Goal: Information Seeking & Learning: Learn about a topic

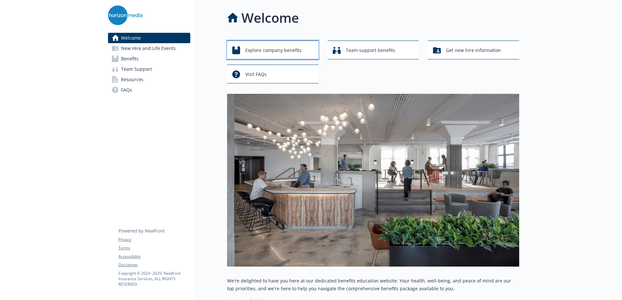
click at [283, 46] on span "Explore company benefits" at bounding box center [273, 50] width 56 height 12
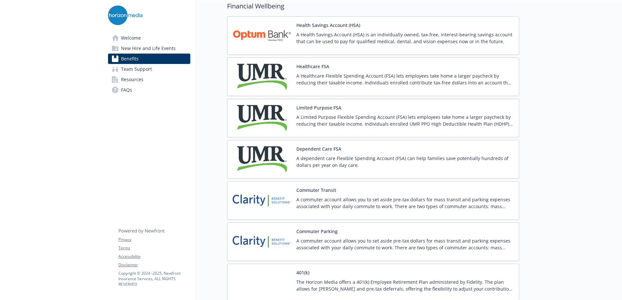
scroll to position [970, 2]
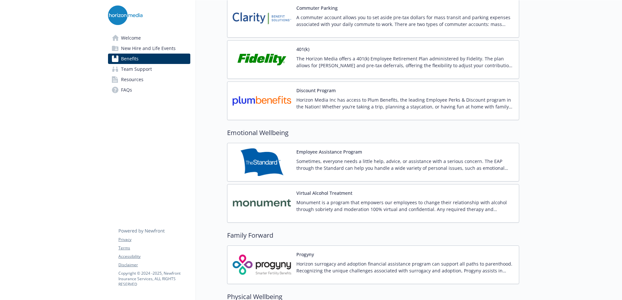
click at [275, 63] on img at bounding box center [261, 60] width 59 height 28
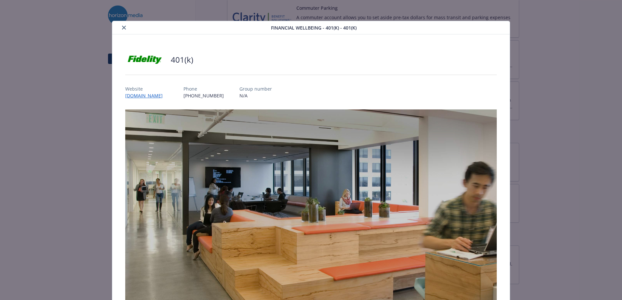
scroll to position [174, 0]
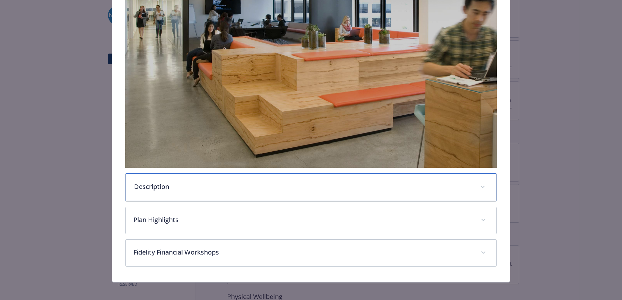
click at [255, 189] on p "Description" at bounding box center [303, 187] width 338 height 10
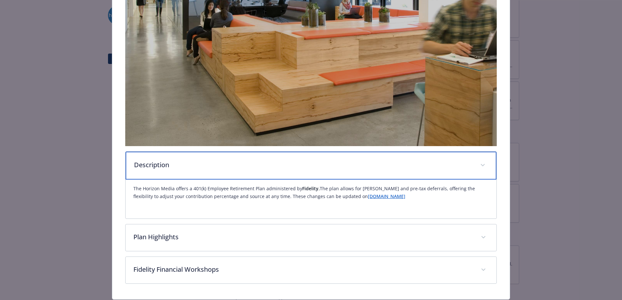
scroll to position [196, 0]
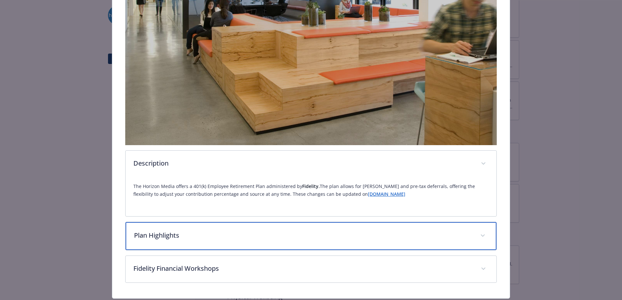
click at [257, 231] on p "Plan Highlights" at bounding box center [303, 236] width 338 height 10
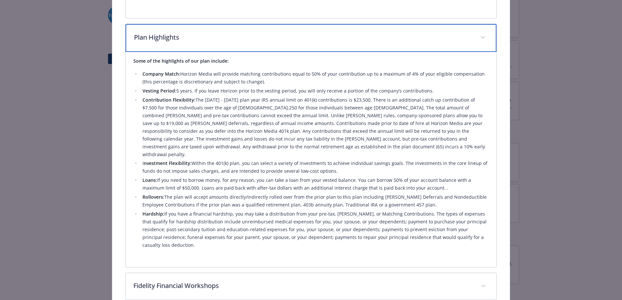
scroll to position [414, 0]
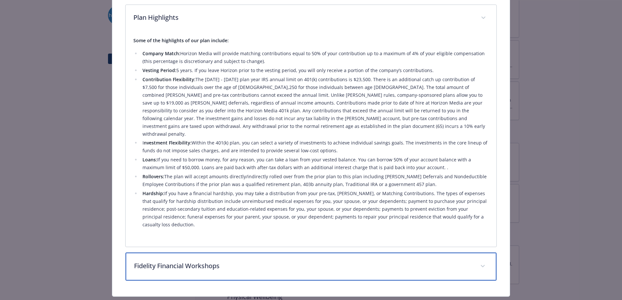
click at [252, 261] on p "Fidelity Financial Workshops" at bounding box center [303, 266] width 338 height 10
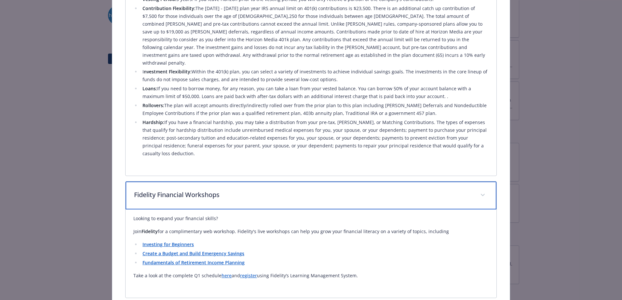
scroll to position [487, 0]
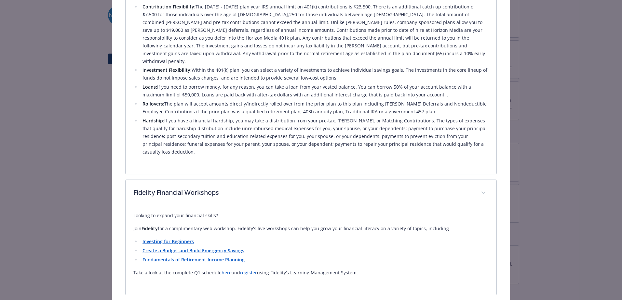
click at [181, 239] on strong "Investing for Beginners" at bounding box center [167, 242] width 51 height 6
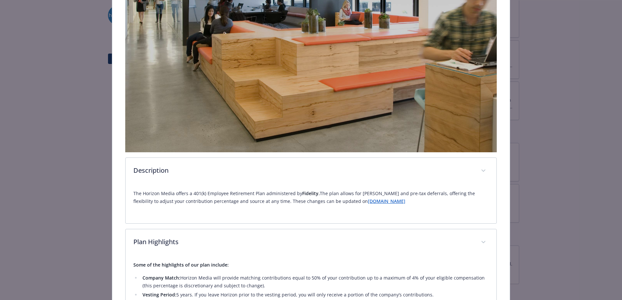
scroll to position [189, 0]
click at [368, 200] on link "[DOMAIN_NAME]" at bounding box center [386, 202] width 37 height 6
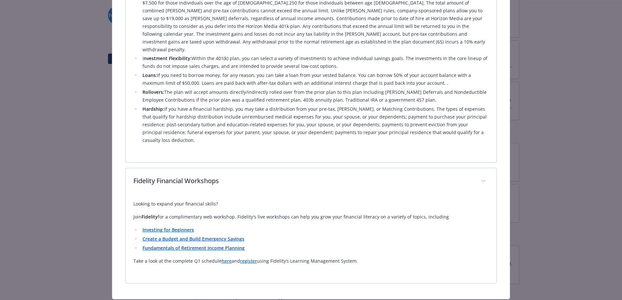
scroll to position [499, 0]
